Goal: Find specific page/section: Find specific page/section

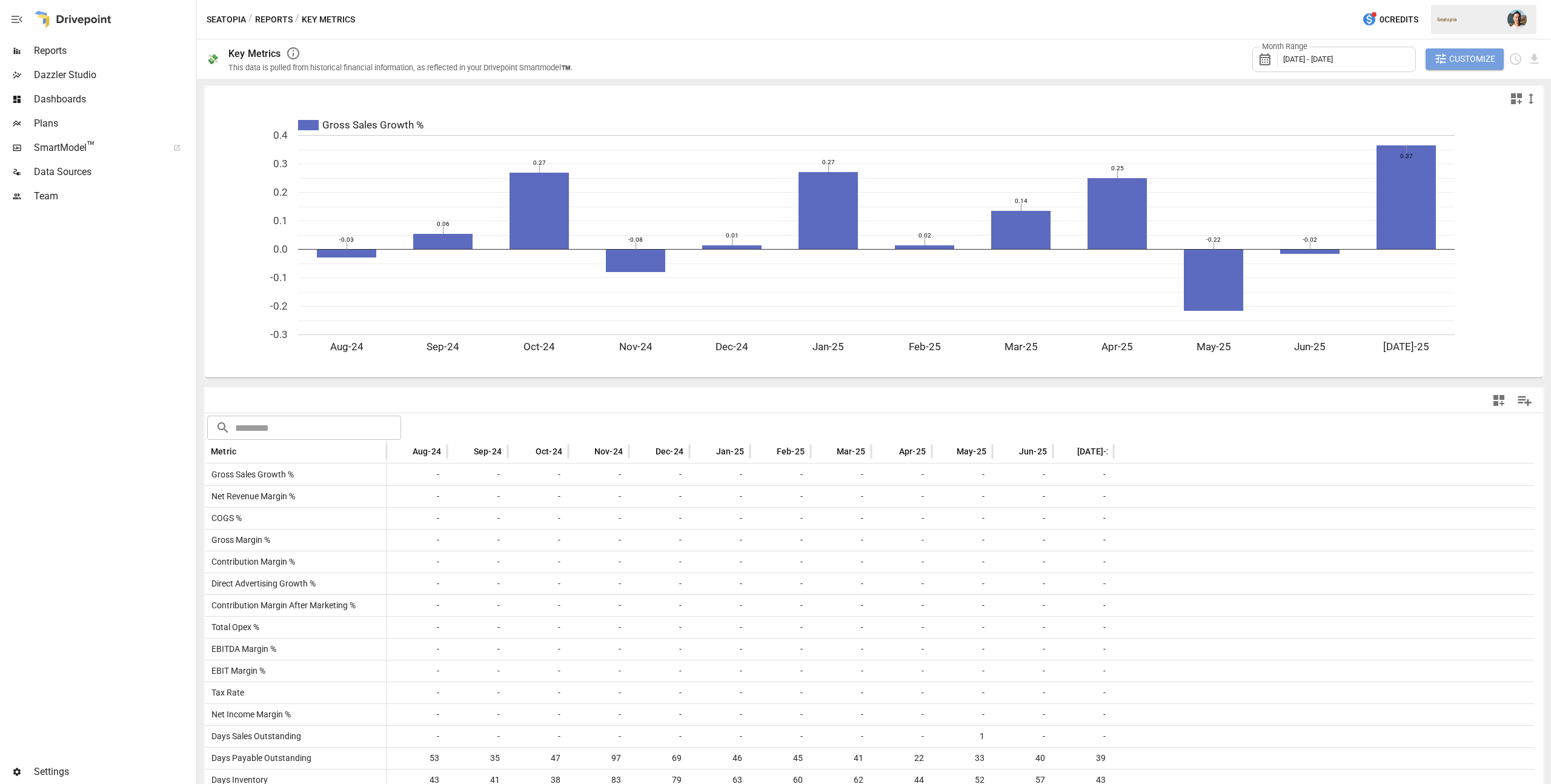
click at [1446, 63] on icon "button" at bounding box center [1441, 59] width 14 height 14
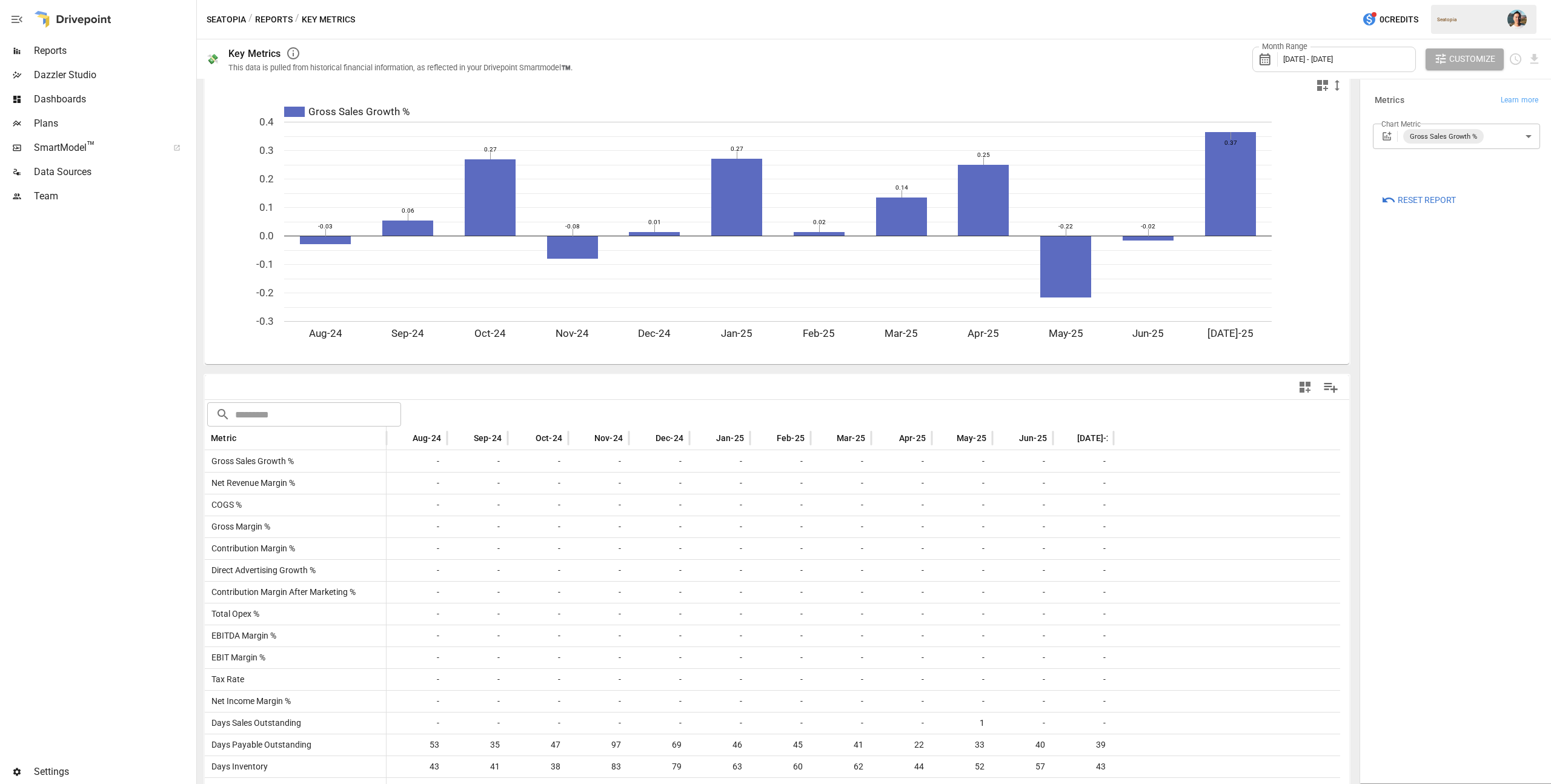
scroll to position [14, 0]
click at [1506, 0] on body "Reports Dazzler Studio Dashboards Plans SmartModel ™ Data Sources Team Settings…" at bounding box center [775, 0] width 1551 height 0
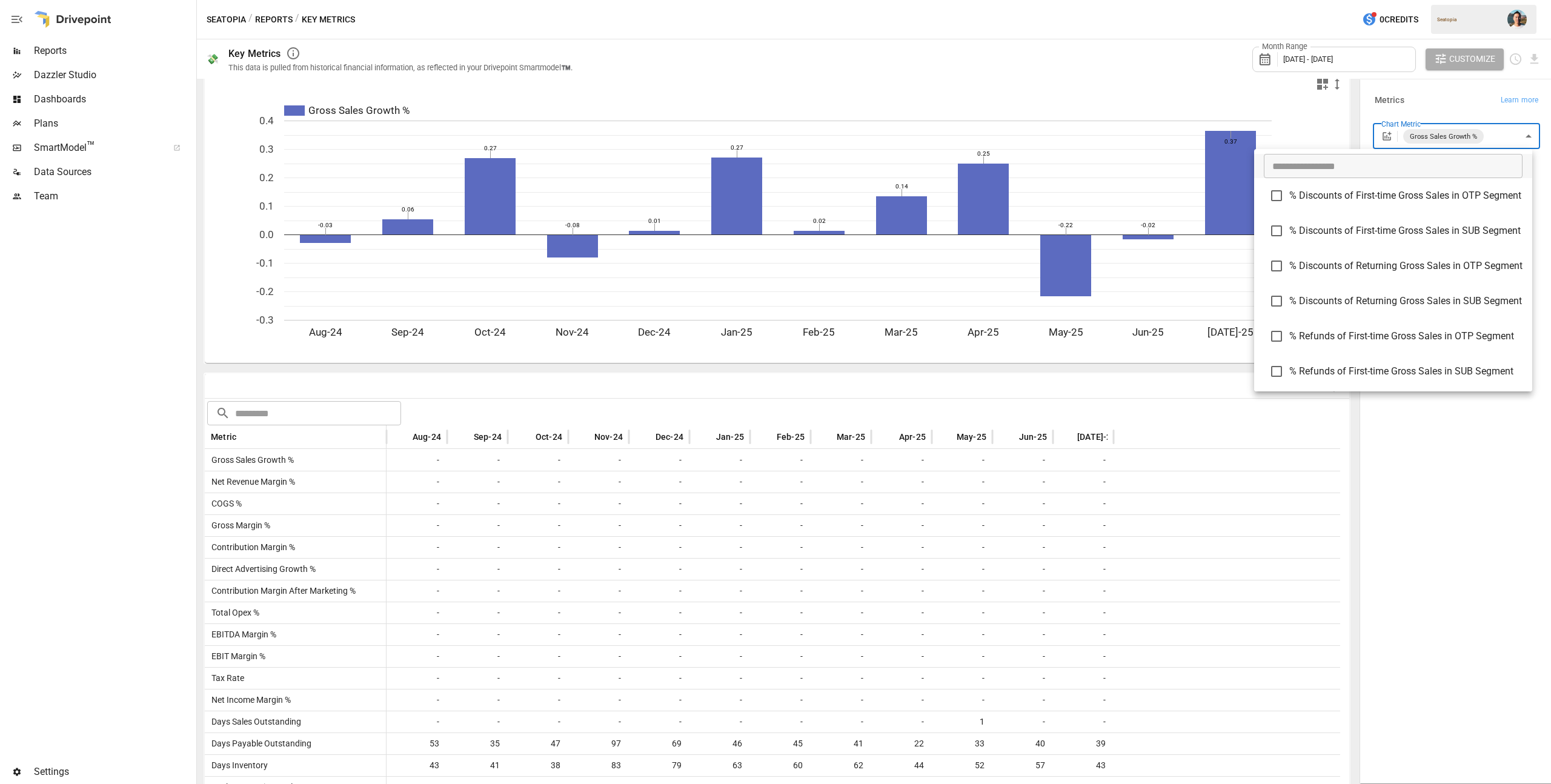
scroll to position [1402, 0]
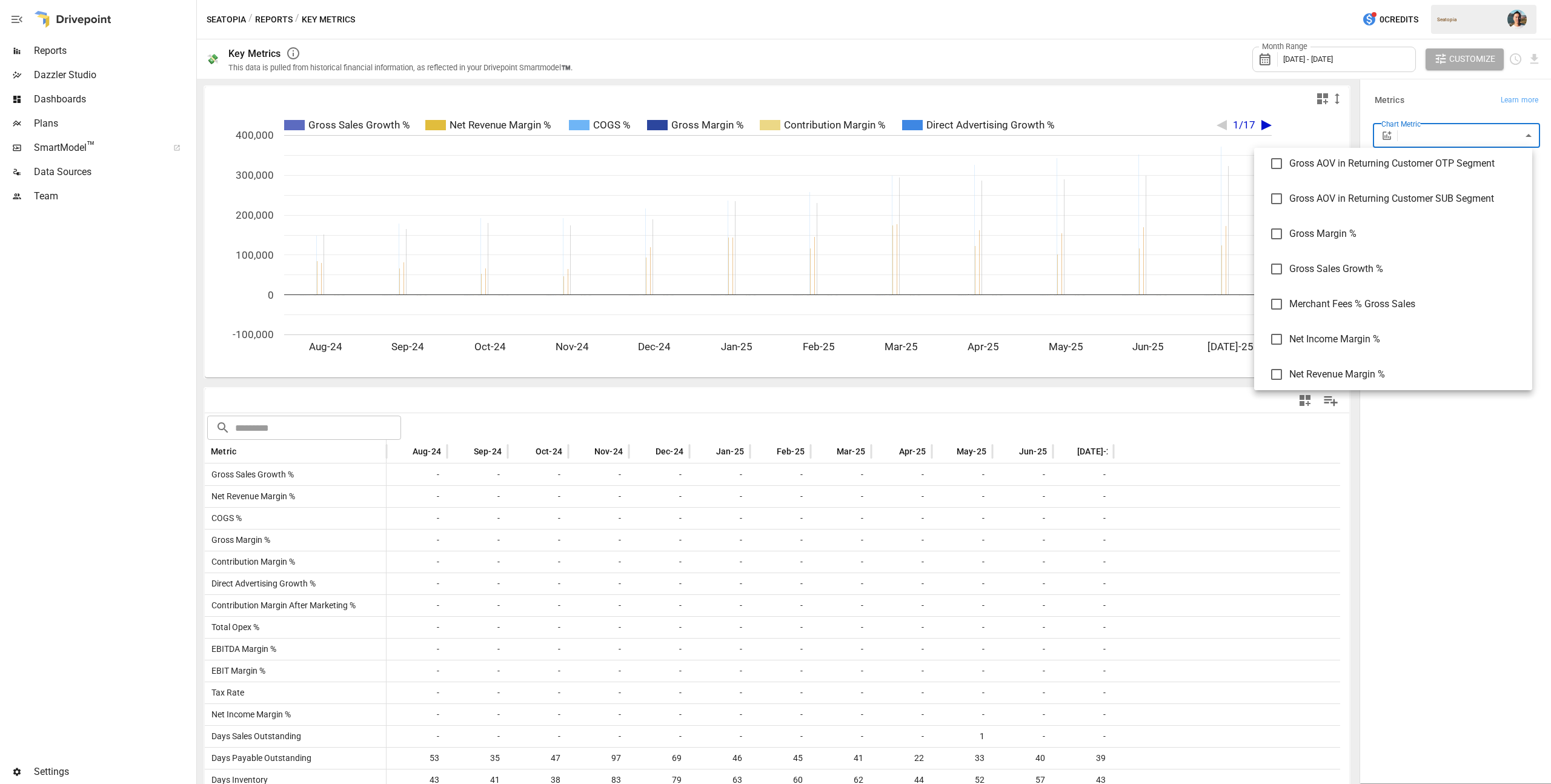
click at [1433, 507] on div at bounding box center [775, 392] width 1551 height 784
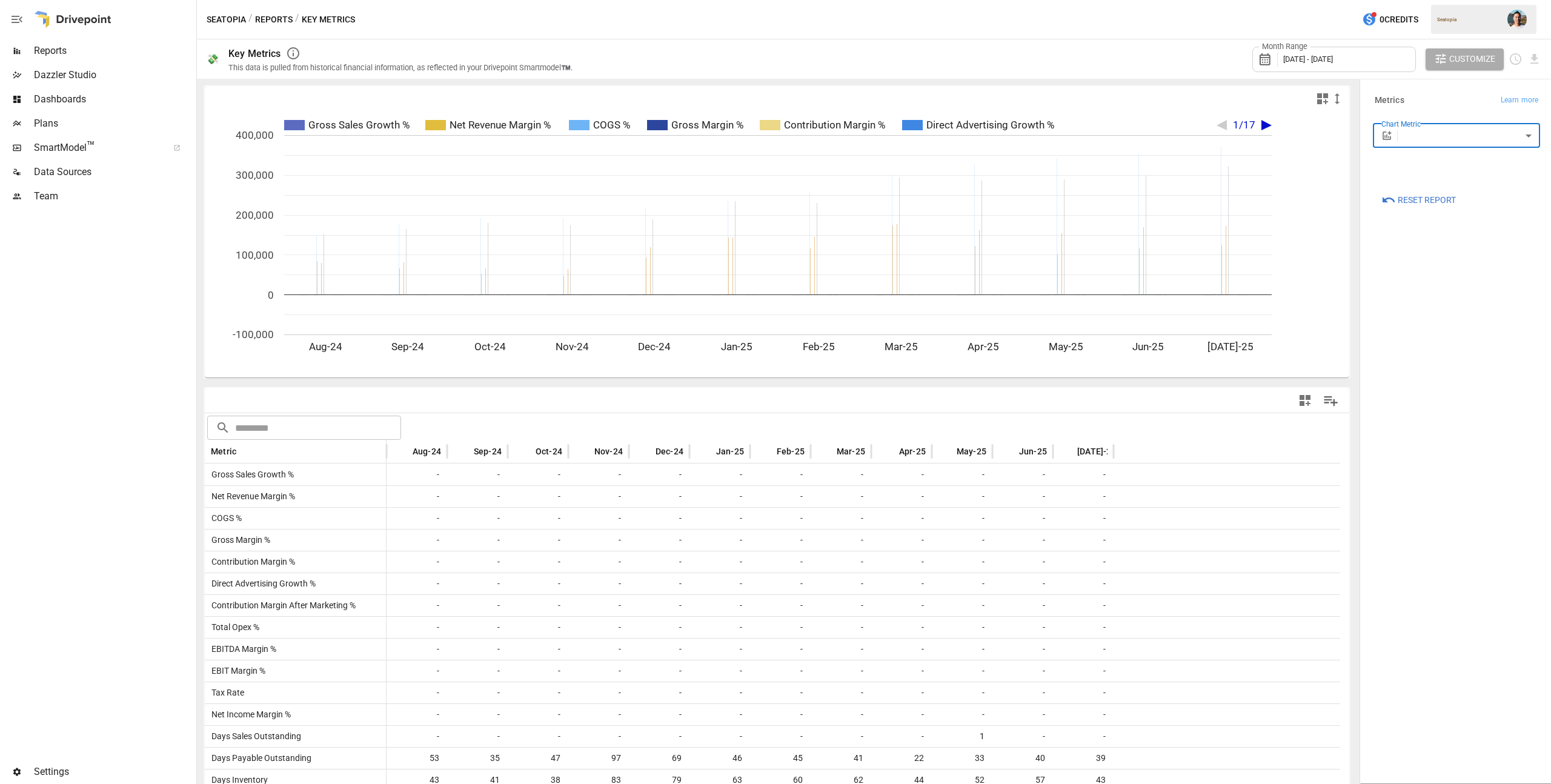
click at [1415, 204] on span "Reset Report" at bounding box center [1426, 200] width 58 height 15
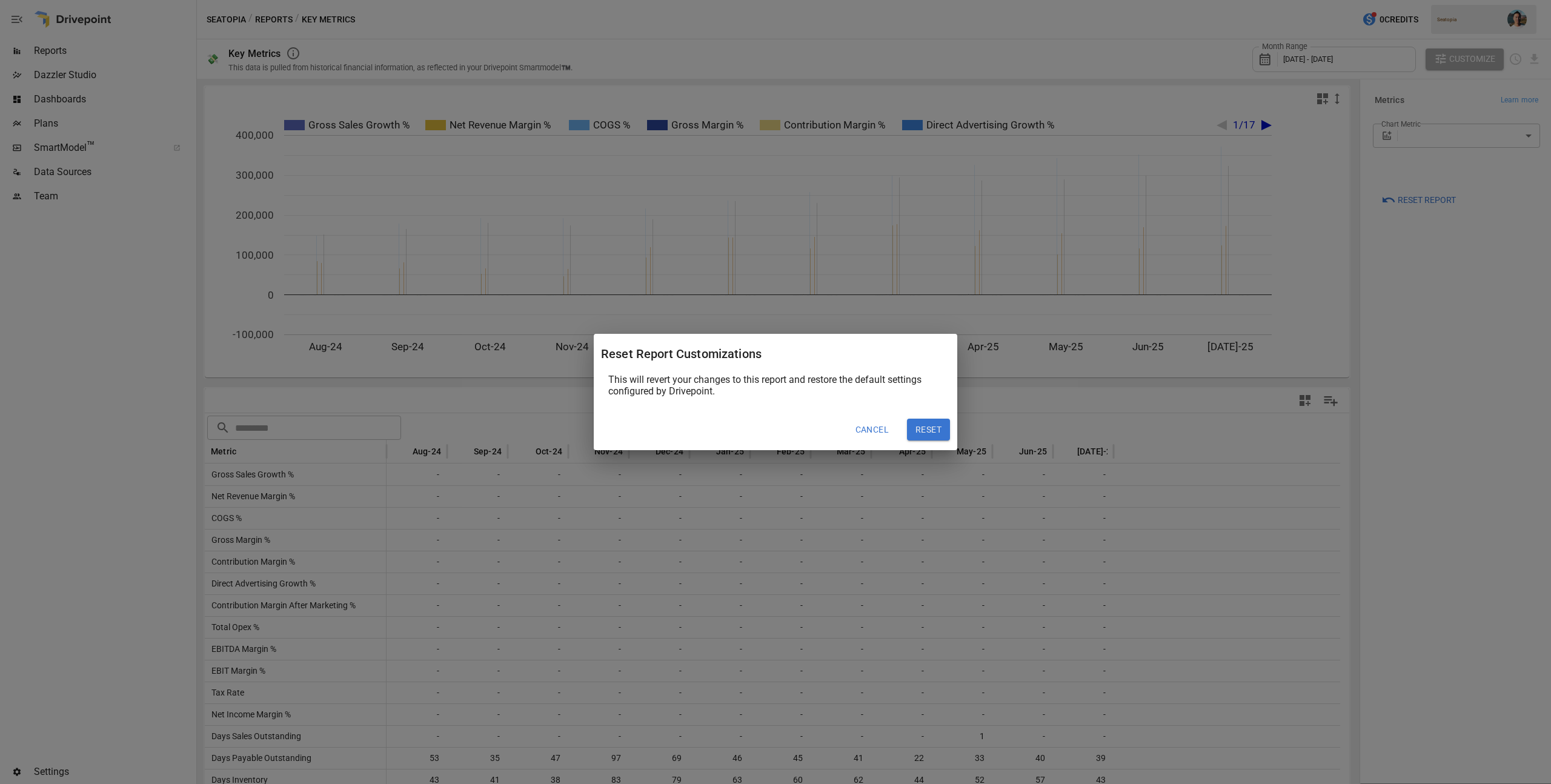
click at [920, 427] on button "Reset" at bounding box center [928, 429] width 43 height 22
type input "**********"
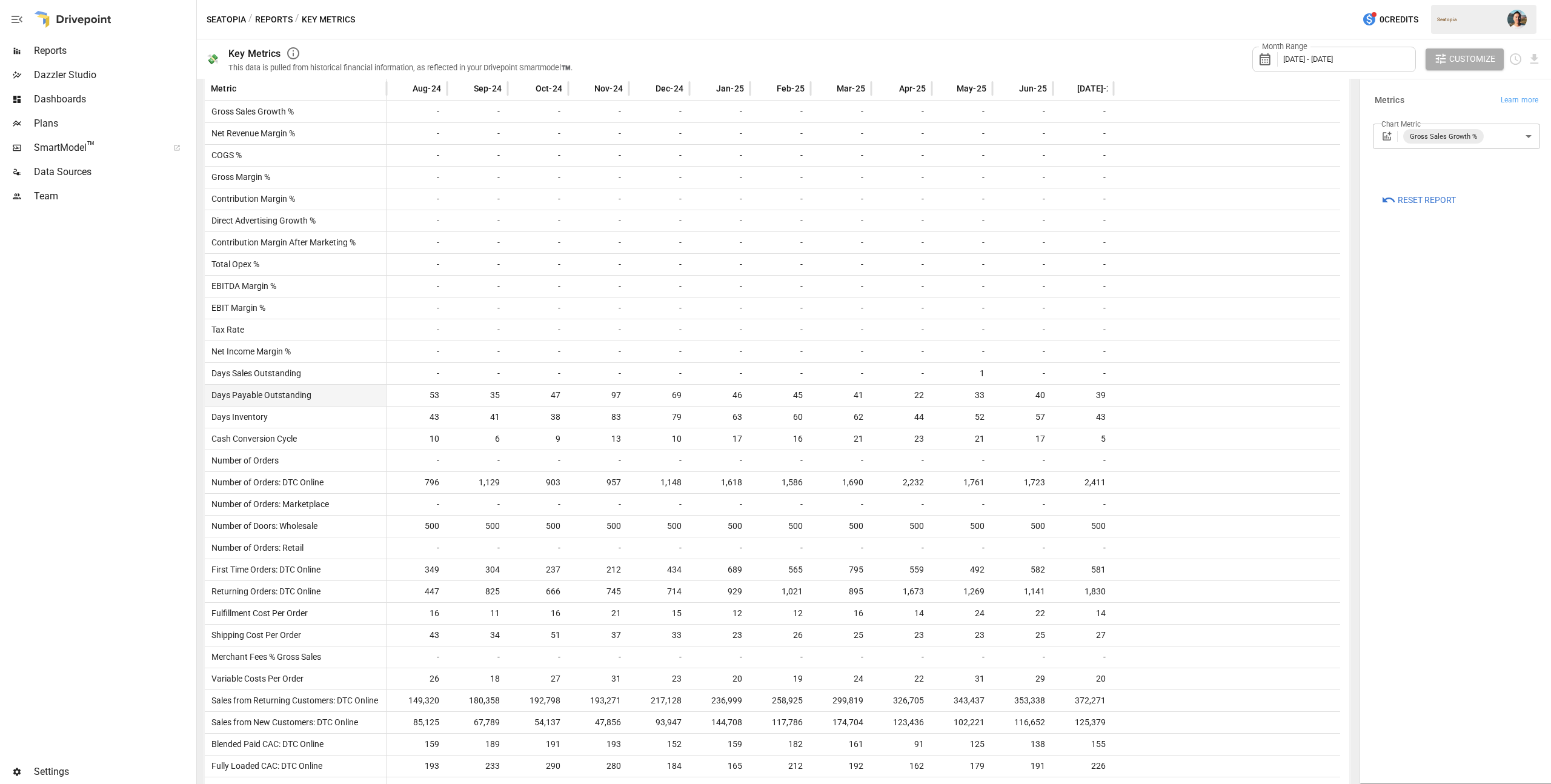
scroll to position [239, 0]
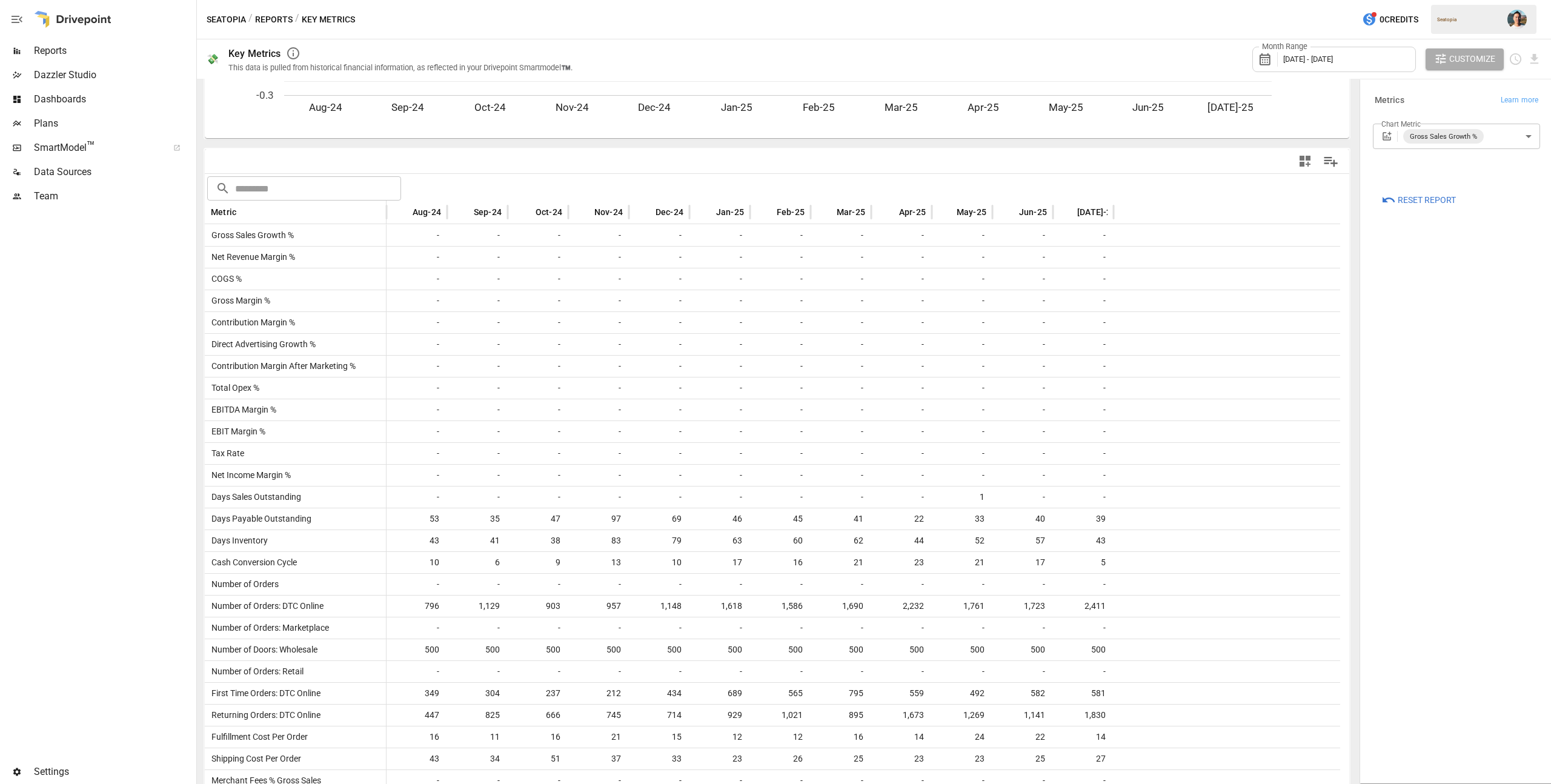
click at [156, 147] on span "SmartModel ™" at bounding box center [97, 147] width 126 height 14
